Goal: Information Seeking & Learning: Check status

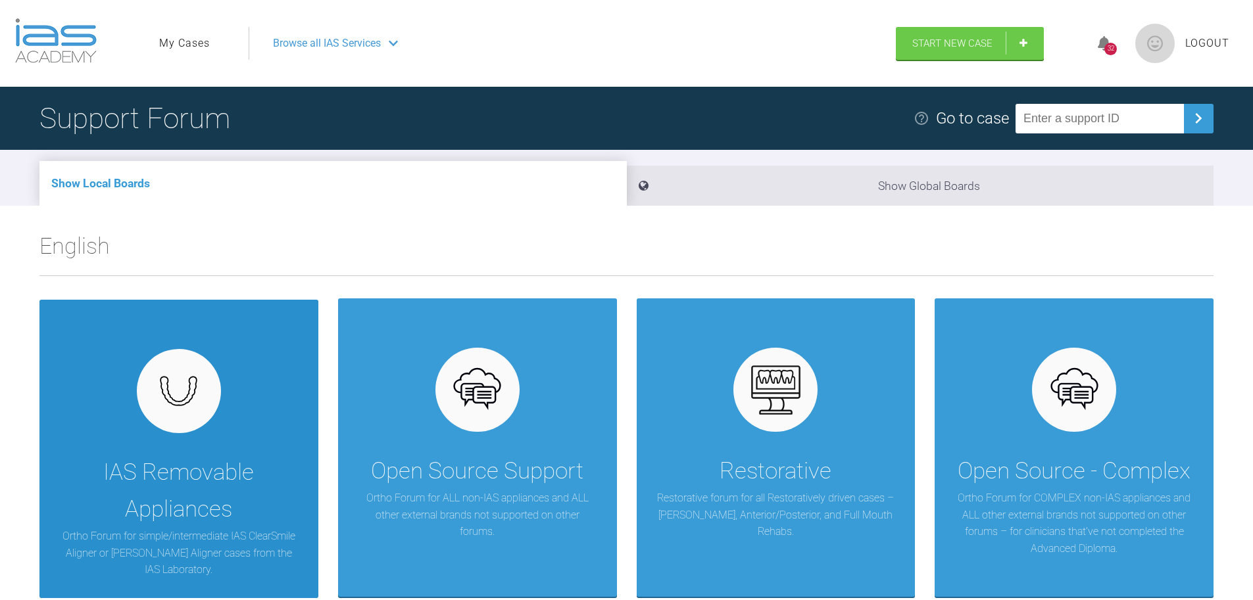
click at [245, 404] on div "IAS Removable Appliances Ortho Forum for simple/intermediate IAS ClearSmile Ali…" at bounding box center [178, 449] width 279 height 299
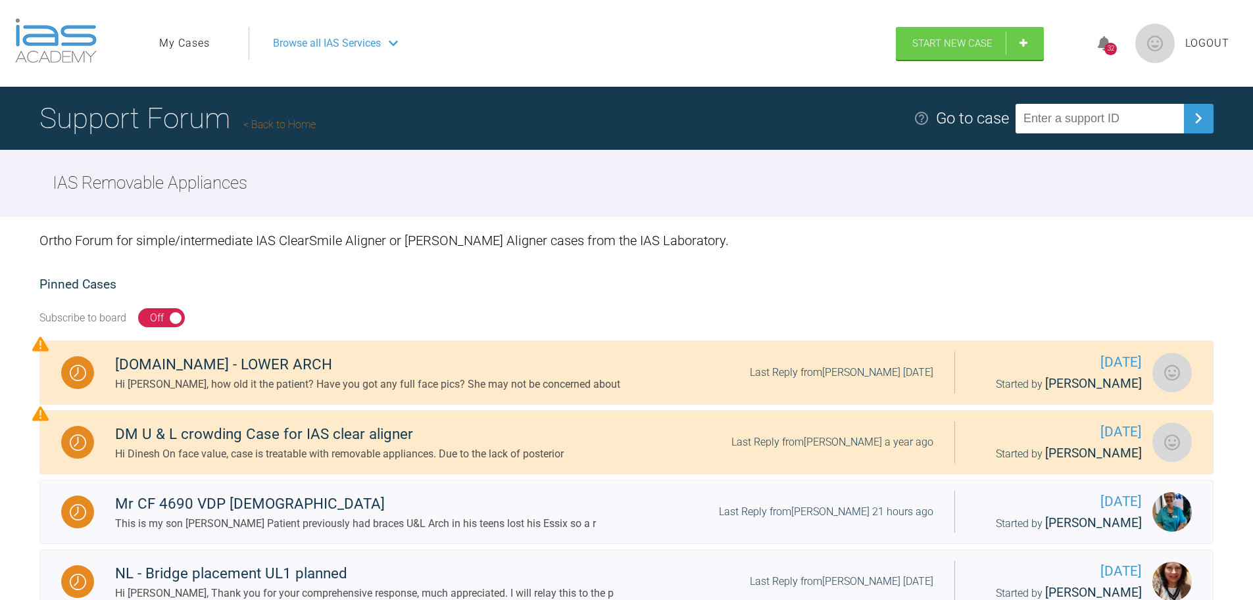
click at [189, 45] on link "My Cases" at bounding box center [184, 43] width 51 height 17
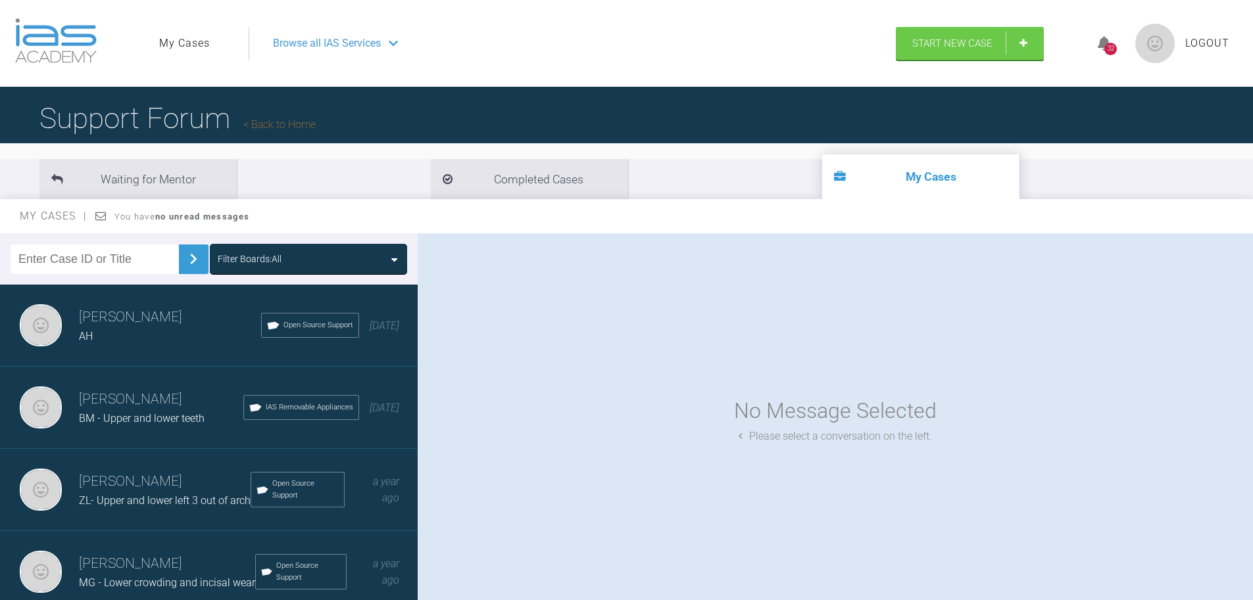
click at [155, 318] on h3 "neil noronha" at bounding box center [170, 317] width 182 height 22
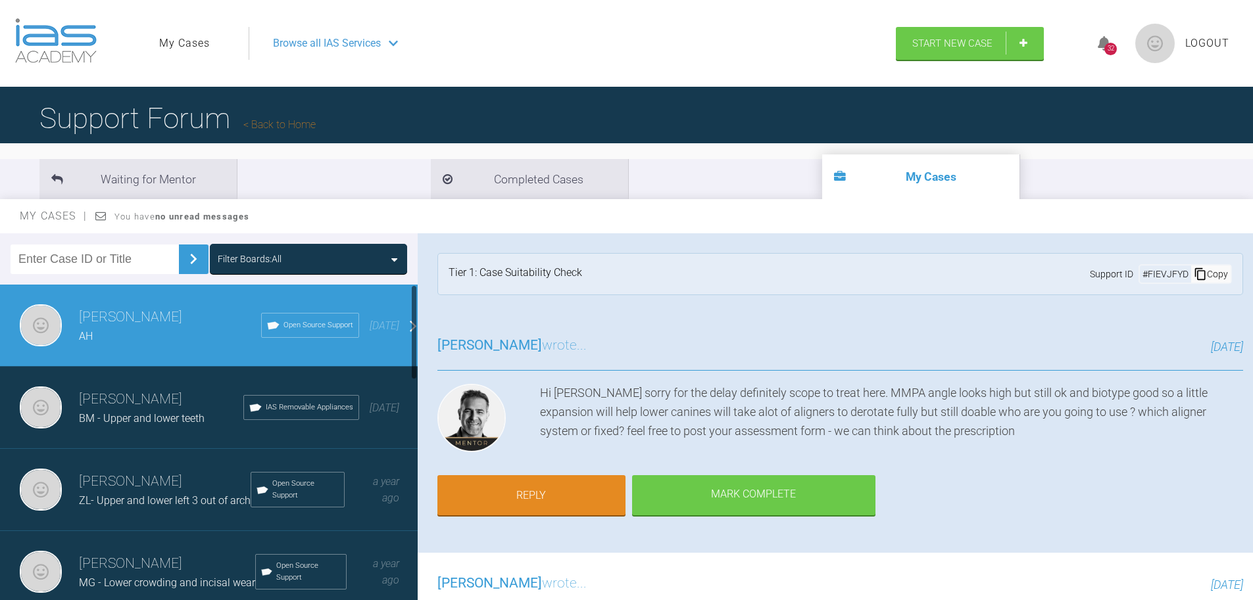
click at [154, 384] on div "neil noronha BM - Upper and lower teeth IAS Removable Appliances 10 months ago" at bounding box center [213, 408] width 427 height 82
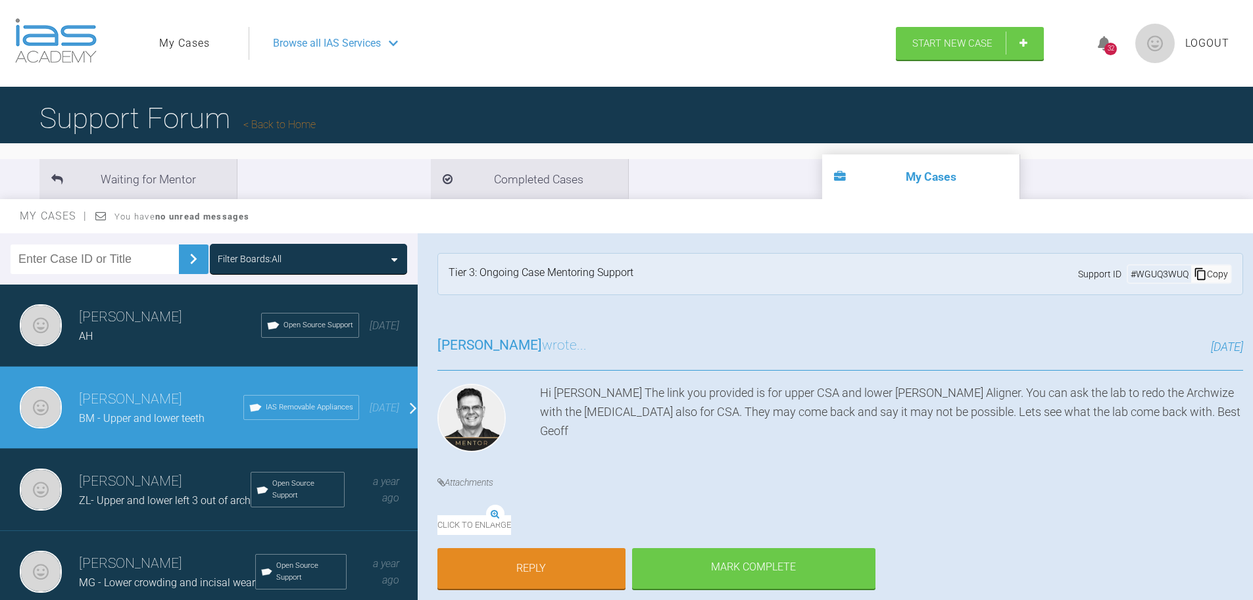
click at [161, 471] on h3 "neil noronha" at bounding box center [165, 482] width 172 height 22
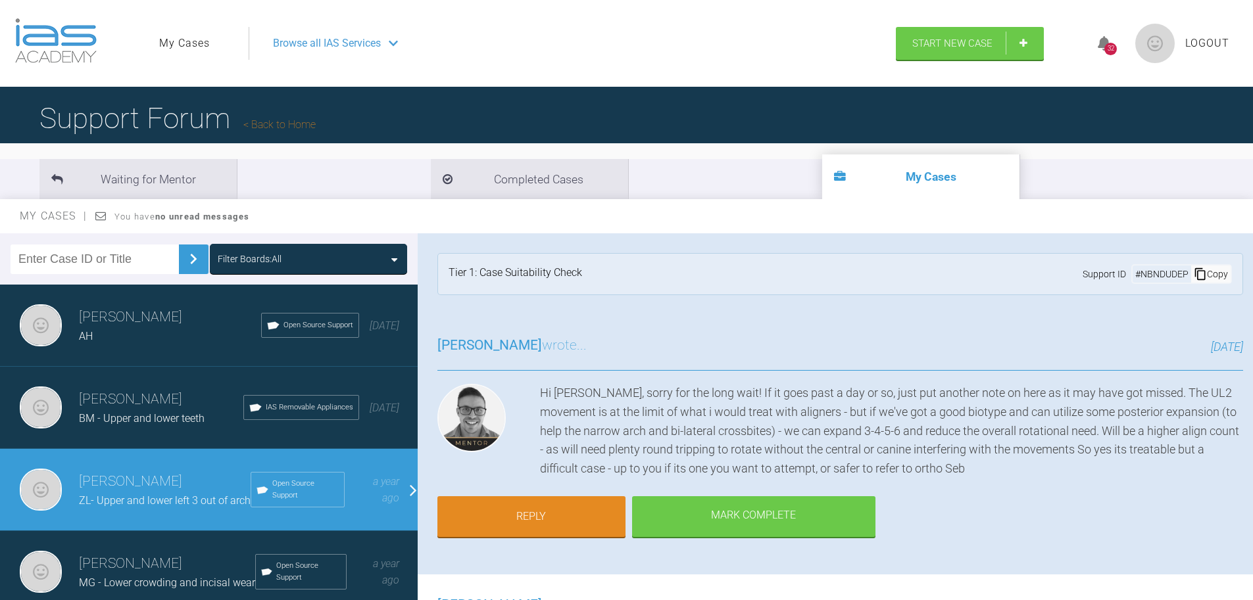
click at [1105, 46] on div "32" at bounding box center [1110, 49] width 12 height 12
